Goal: Task Accomplishment & Management: Use online tool/utility

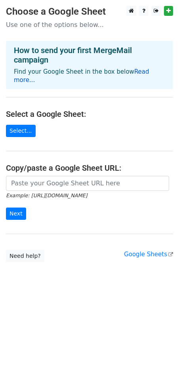
click at [138, 73] on link "Read more..." at bounding box center [82, 75] width 136 height 15
click at [58, 109] on h4 "Select a Google Sheet:" at bounding box center [89, 114] width 167 height 10
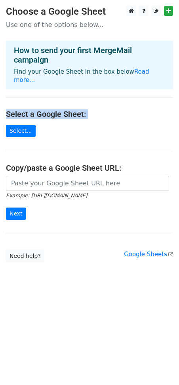
click at [58, 109] on h4 "Select a Google Sheet:" at bounding box center [89, 114] width 167 height 10
click at [28, 125] on link "Select..." at bounding box center [21, 131] width 30 height 12
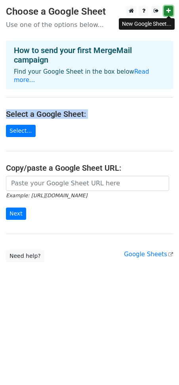
click at [166, 9] on icon at bounding box center [168, 11] width 4 height 6
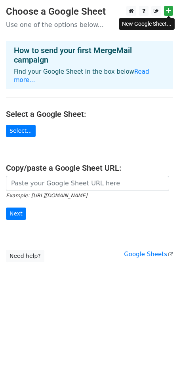
click at [88, 114] on main "Choose a Google Sheet Use one of the options below... How to send your first Me…" at bounding box center [89, 134] width 179 height 256
click at [19, 128] on main "Choose a Google Sheet Use one of the options below... How to send your first Me…" at bounding box center [89, 134] width 179 height 256
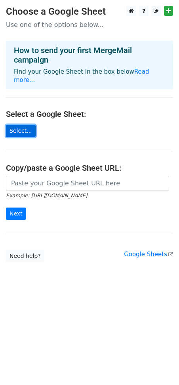
click at [19, 127] on link "Select..." at bounding box center [21, 131] width 30 height 12
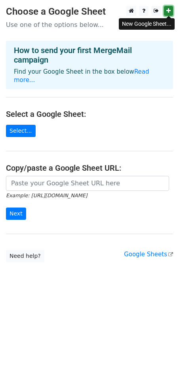
click at [170, 6] on link at bounding box center [168, 11] width 9 height 10
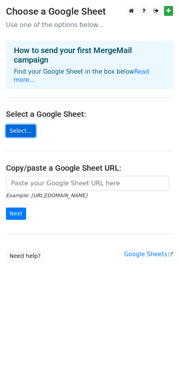
click at [28, 125] on link "Select..." at bounding box center [21, 131] width 30 height 12
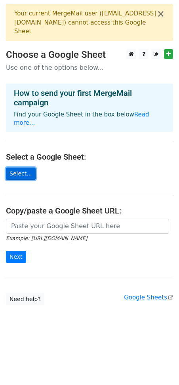
click at [24, 168] on link "Select..." at bounding box center [21, 174] width 30 height 12
click at [138, 112] on link "Read more..." at bounding box center [82, 118] width 136 height 15
click at [69, 258] on div "Example: https://docs.google.com/spreadsheets/d/abc/edit Next" at bounding box center [89, 245] width 179 height 52
click at [24, 168] on link "Select..." at bounding box center [21, 174] width 30 height 12
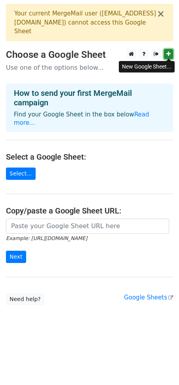
click at [170, 50] on link at bounding box center [168, 54] width 9 height 10
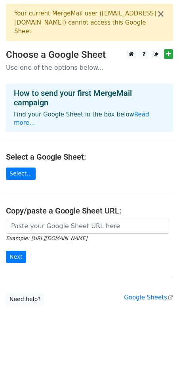
click at [21, 158] on main "× Your current MergeMail user ( jeosonshao@gmail.com ) cannot access this Googl…" at bounding box center [89, 155] width 179 height 302
click at [22, 168] on link "Select..." at bounding box center [21, 174] width 30 height 12
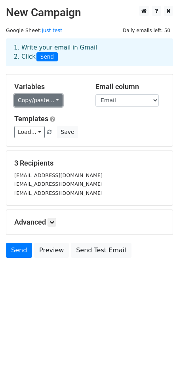
click at [38, 96] on link "Copy/paste..." at bounding box center [38, 100] width 48 height 12
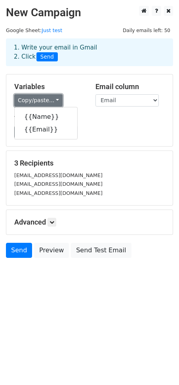
click at [39, 99] on link "Copy/paste..." at bounding box center [38, 100] width 48 height 12
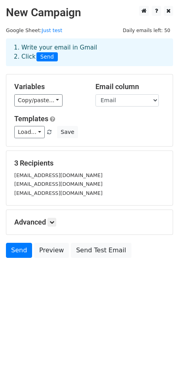
click at [147, 107] on div "Variables Copy/paste... {{Name}} {{Email}} Email column Name Email Templates Lo…" at bounding box center [89, 111] width 166 height 72
click at [144, 101] on select "Name Email" at bounding box center [127, 100] width 63 height 12
click at [28, 134] on link "Load..." at bounding box center [29, 132] width 31 height 12
click at [100, 126] on div "Load... No templates saved Save" at bounding box center [89, 132] width 163 height 12
click at [46, 104] on link "Copy/paste..." at bounding box center [38, 100] width 48 height 12
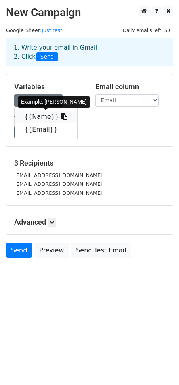
click at [40, 118] on link "{{Name}}" at bounding box center [46, 117] width 63 height 13
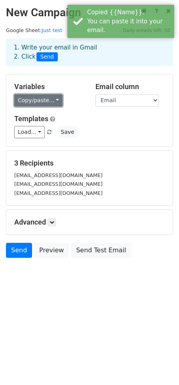
click at [54, 95] on link "Copy/paste..." at bounding box center [38, 100] width 48 height 12
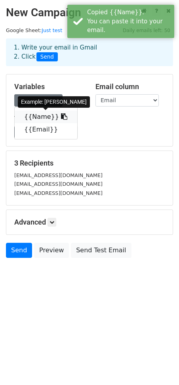
click at [61, 119] on icon at bounding box center [64, 116] width 6 height 6
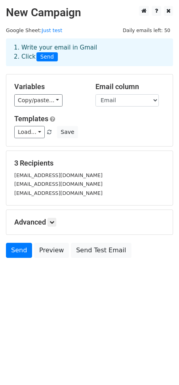
click at [136, 107] on div "Variables Copy/paste... {{Name}} {{Email}} Email column Name Email Templates Lo…" at bounding box center [89, 111] width 166 height 72
click at [136, 98] on select "Name Email" at bounding box center [127, 100] width 63 height 12
click at [129, 105] on select "Name Email" at bounding box center [127, 100] width 63 height 12
click at [96, 94] on select "Name Email" at bounding box center [127, 100] width 63 height 12
click at [124, 99] on select "Name Email" at bounding box center [127, 100] width 63 height 12
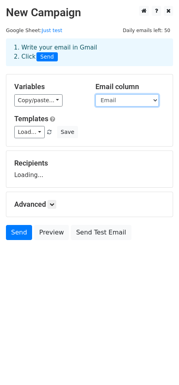
click at [96, 94] on select "Name Email" at bounding box center [127, 100] width 63 height 12
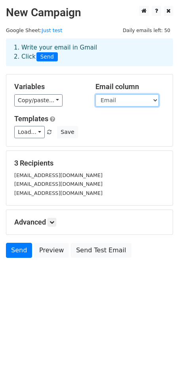
click at [122, 94] on select "Name Email" at bounding box center [127, 100] width 63 height 12
click at [96, 94] on select "Name Email" at bounding box center [127, 100] width 63 height 12
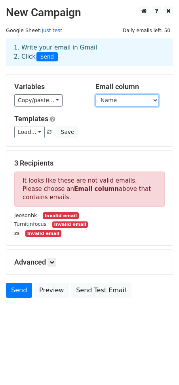
click at [129, 97] on select "Name Email" at bounding box center [127, 100] width 63 height 12
select select "Email"
click at [96, 94] on select "Name Email" at bounding box center [127, 100] width 63 height 12
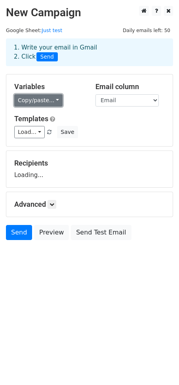
click at [53, 99] on link "Copy/paste..." at bounding box center [38, 100] width 48 height 12
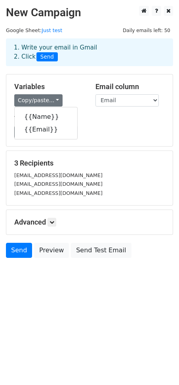
click at [75, 87] on h5 "Variables" at bounding box center [48, 86] width 69 height 9
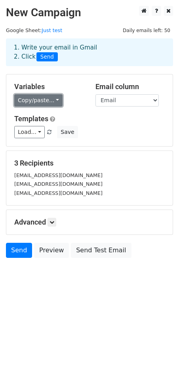
click at [43, 99] on link "Copy/paste..." at bounding box center [38, 100] width 48 height 12
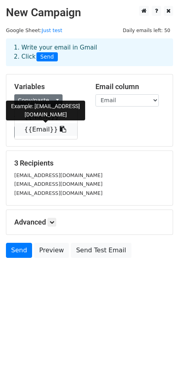
click at [37, 128] on link "{{Email}}" at bounding box center [46, 129] width 63 height 13
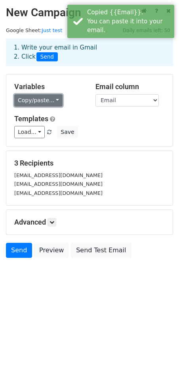
click at [31, 102] on link "Copy/paste..." at bounding box center [38, 100] width 48 height 12
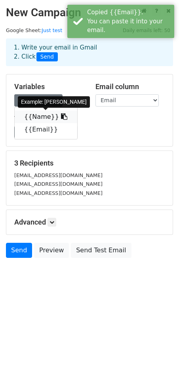
click at [32, 117] on link "{{Name}}" at bounding box center [46, 117] width 63 height 13
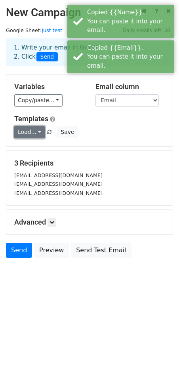
click at [34, 135] on link "Load..." at bounding box center [29, 132] width 31 height 12
click at [142, 121] on h5 "Templates" at bounding box center [89, 119] width 151 height 9
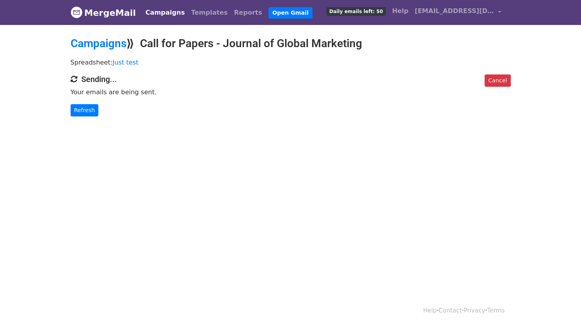
click at [123, 102] on div "Cancel Sending... Your emails are being sent. Refresh" at bounding box center [291, 96] width 452 height 42
click at [363, 7] on span "Daily emails left: 50" at bounding box center [355, 11] width 59 height 9
click at [363, 10] on span "Daily emails left: 50" at bounding box center [355, 11] width 59 height 9
click at [91, 110] on link "Refresh" at bounding box center [85, 110] width 28 height 12
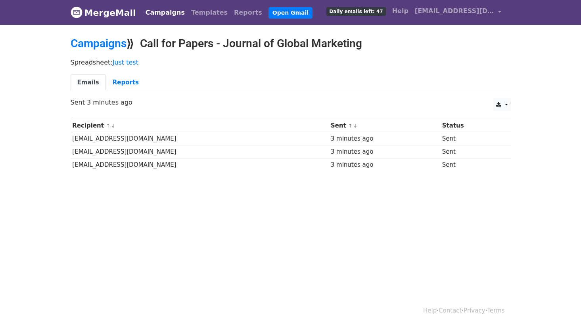
click at [113, 10] on link "MergeMail" at bounding box center [103, 12] width 65 height 17
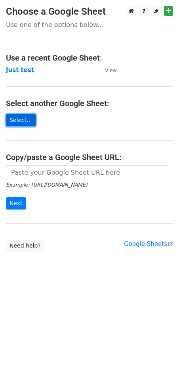
click at [25, 120] on link "Select..." at bounding box center [21, 120] width 30 height 12
click at [17, 122] on link "Select..." at bounding box center [21, 120] width 30 height 12
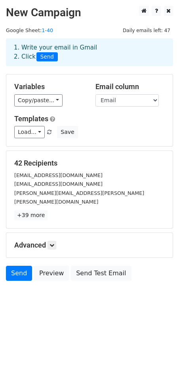
click at [50, 93] on div "Variables Copy/paste... {{Name}} {{Email}}" at bounding box center [48, 94] width 81 height 24
click at [34, 101] on link "Copy/paste..." at bounding box center [38, 100] width 48 height 12
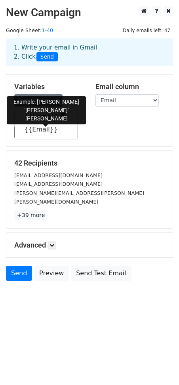
click at [61, 118] on icon at bounding box center [64, 116] width 6 height 6
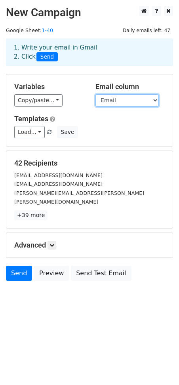
click at [107, 101] on select "Name Email" at bounding box center [127, 100] width 63 height 12
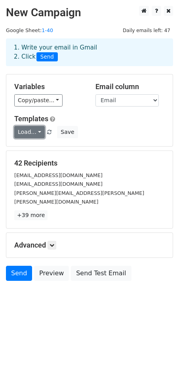
click at [33, 133] on link "Load..." at bounding box center [29, 132] width 31 height 12
click at [83, 120] on h5 "Templates" at bounding box center [89, 119] width 151 height 9
click at [52, 240] on div "Advanced Tracking Track Opens UTM Codes Track Clicks Filters Only include sprea…" at bounding box center [89, 245] width 166 height 25
click at [52, 241] on link at bounding box center [52, 245] width 9 height 9
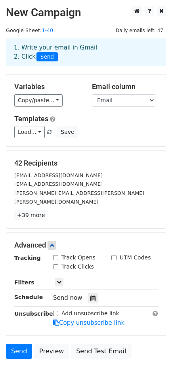
click at [32, 374] on body "New Campaign Daily emails left: 47 Google Sheet: 1-40 1. Write your email in Gm…" at bounding box center [86, 200] width 172 height 389
click at [18, 346] on link "Send" at bounding box center [19, 351] width 26 height 15
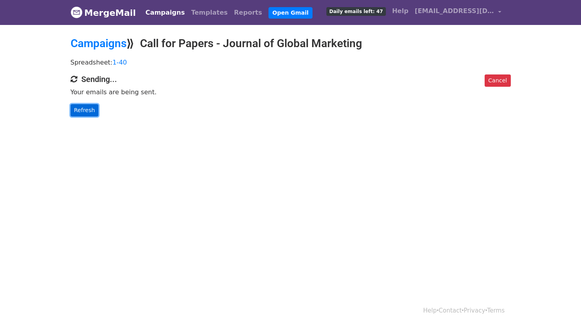
click at [93, 107] on link "Refresh" at bounding box center [85, 110] width 28 height 12
click at [167, 170] on html "MergeMail Campaigns Templates Reports Open Gmail Daily emails left: 47 Help [EM…" at bounding box center [290, 163] width 581 height 326
